Goal: Task Accomplishment & Management: Use online tool/utility

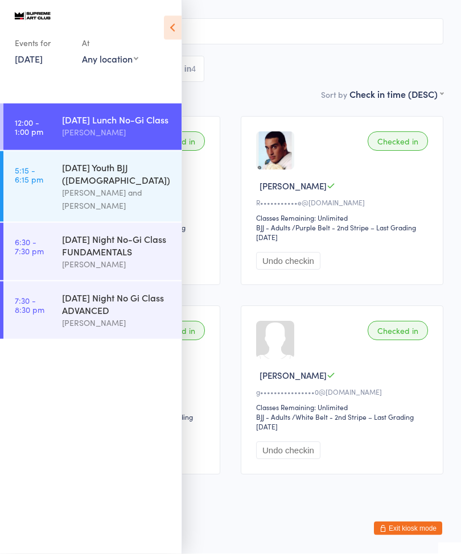
click at [106, 190] on div "[PERSON_NAME] and [PERSON_NAME]" at bounding box center [117, 199] width 110 height 26
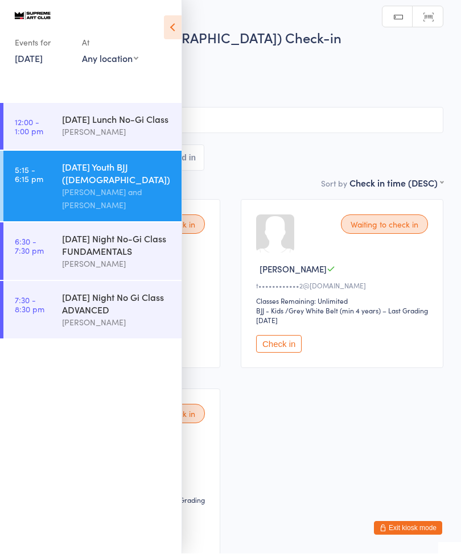
scroll to position [1, 0]
click at [180, 25] on icon at bounding box center [173, 28] width 18 height 24
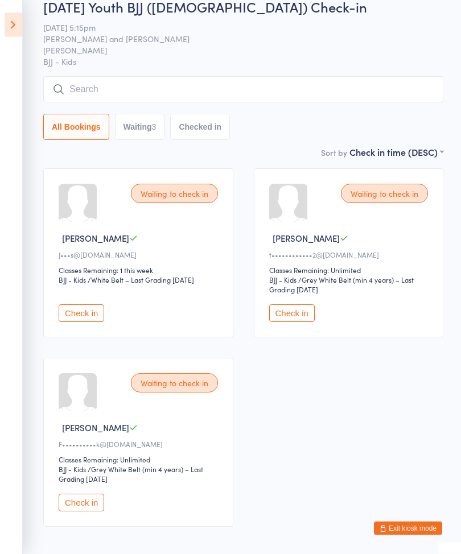
scroll to position [37, 0]
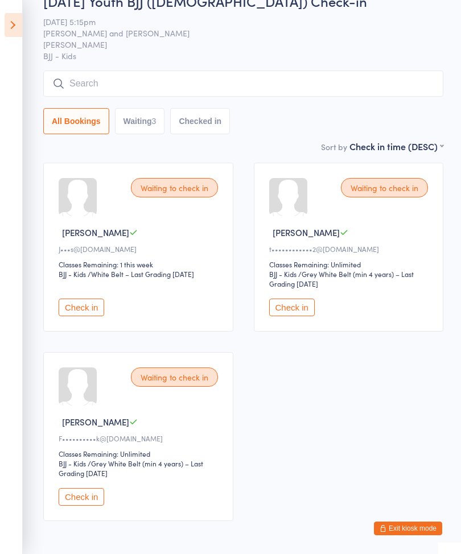
click at [191, 387] on div "Waiting to check in" at bounding box center [174, 376] width 87 height 19
click at [90, 506] on button "Check in" at bounding box center [82, 497] width 46 height 18
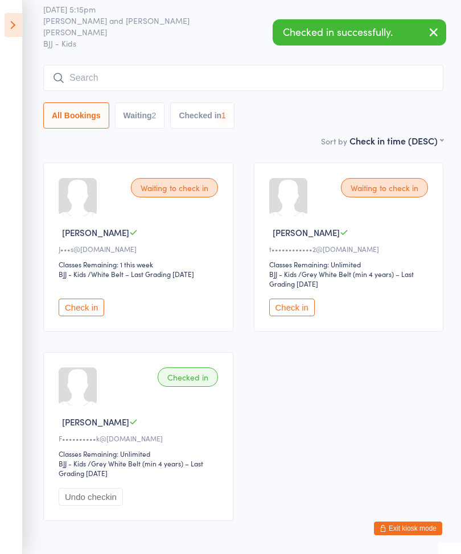
click at [229, 90] on input "search" at bounding box center [243, 78] width 400 height 26
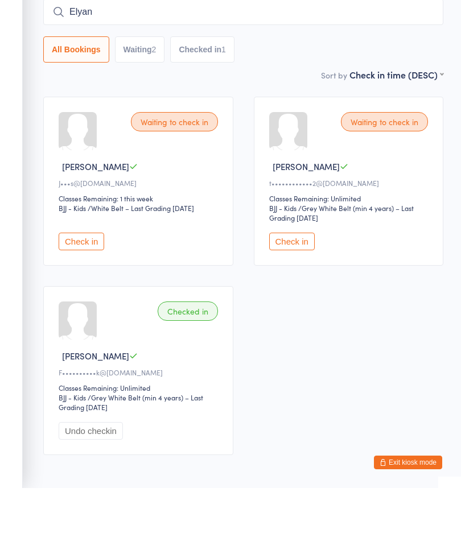
type input "Elyana"
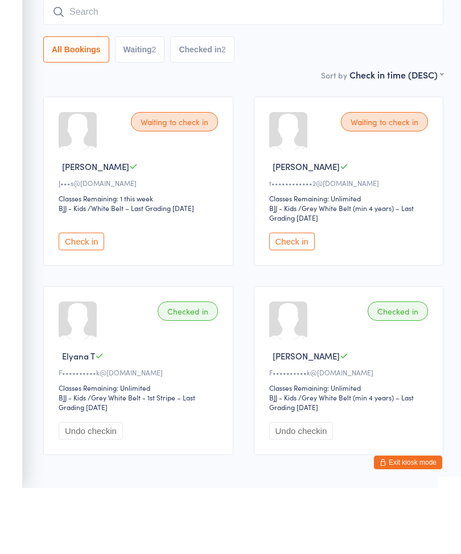
click at [403, 433] on div "F••••••••••k@[DOMAIN_NAME]" at bounding box center [350, 438] width 163 height 10
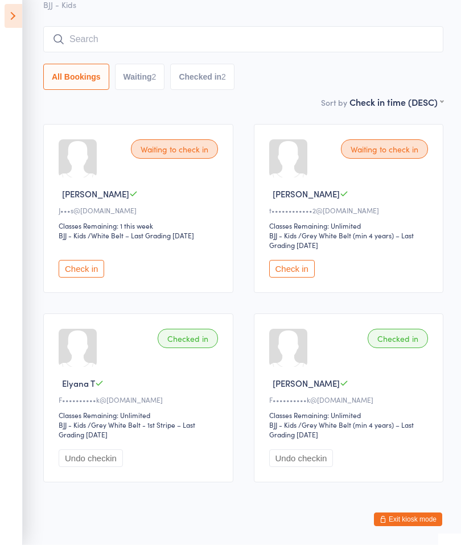
scroll to position [65, 0]
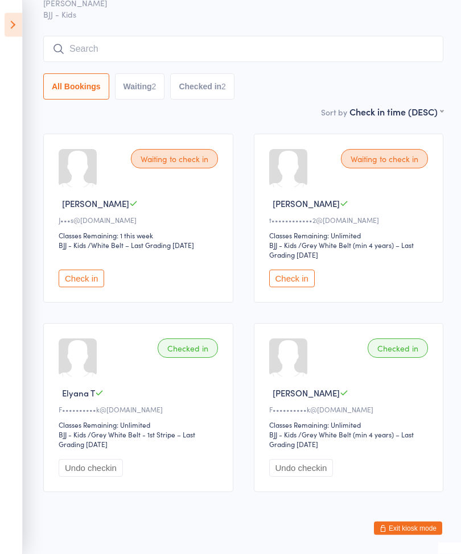
click at [376, 62] on input "search" at bounding box center [243, 49] width 400 height 26
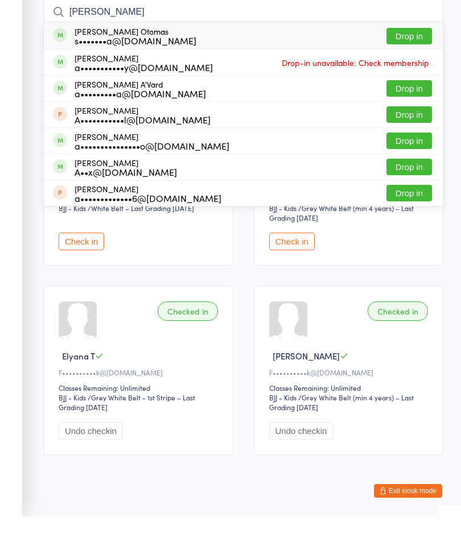
type input "[PERSON_NAME]"
click at [406, 65] on button "Drop in" at bounding box center [409, 73] width 46 height 16
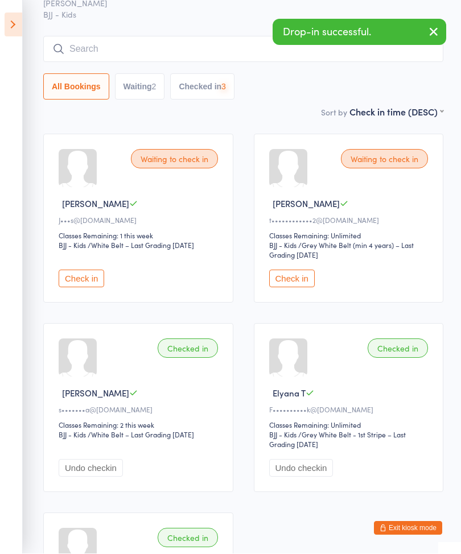
scroll to position [66, 0]
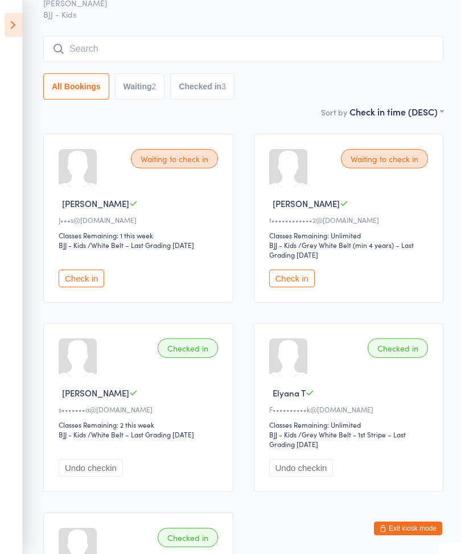
click at [295, 280] on button "Check in" at bounding box center [292, 279] width 46 height 18
click at [381, 49] on input "search" at bounding box center [243, 49] width 400 height 26
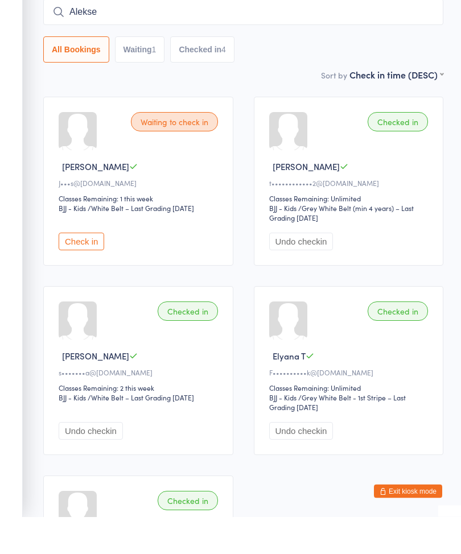
type input "[PERSON_NAME]"
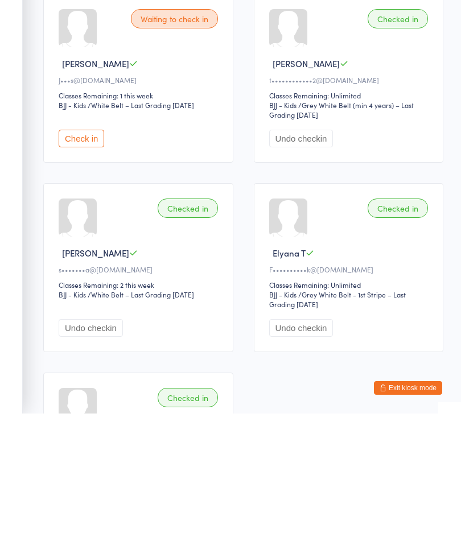
scroll to position [206, 0]
